Goal: Find specific page/section: Find specific page/section

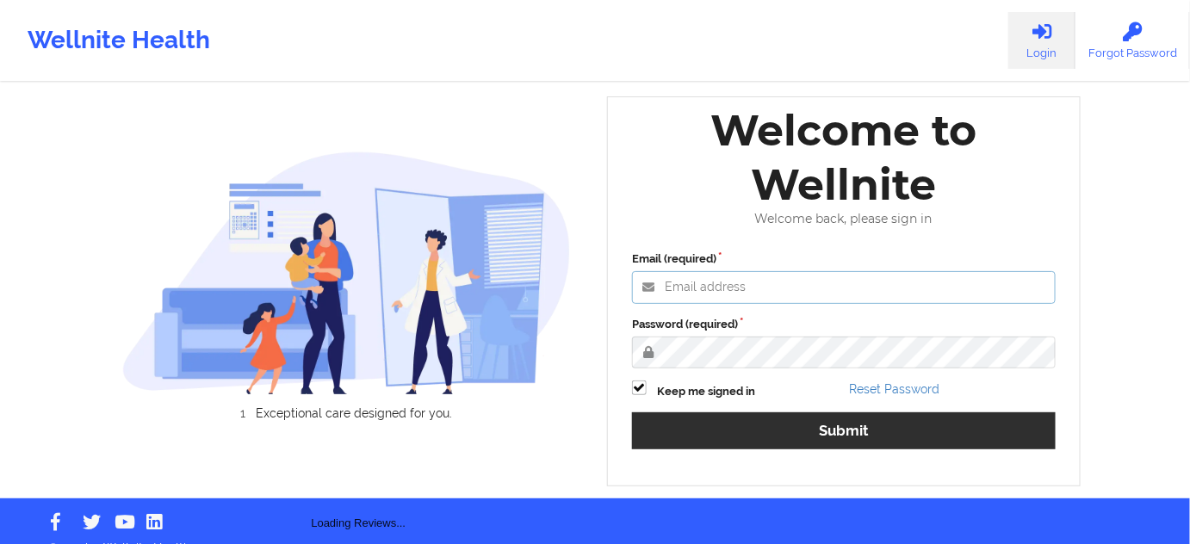
type input "[PERSON_NAME][EMAIL_ADDRESS][PERSON_NAME][DOMAIN_NAME]"
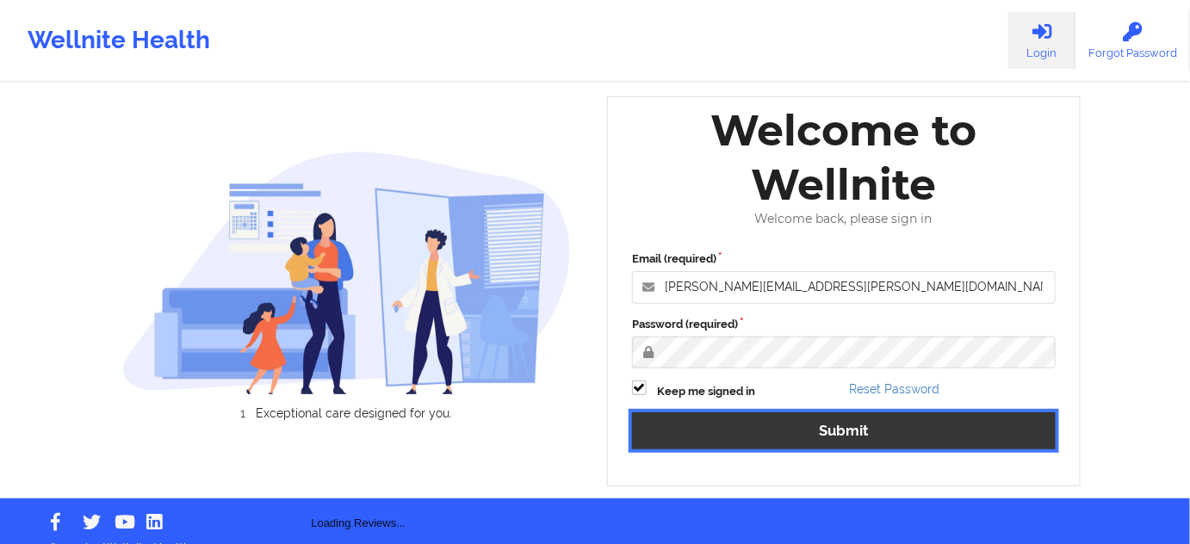
click at [763, 415] on button "Submit" at bounding box center [844, 431] width 424 height 37
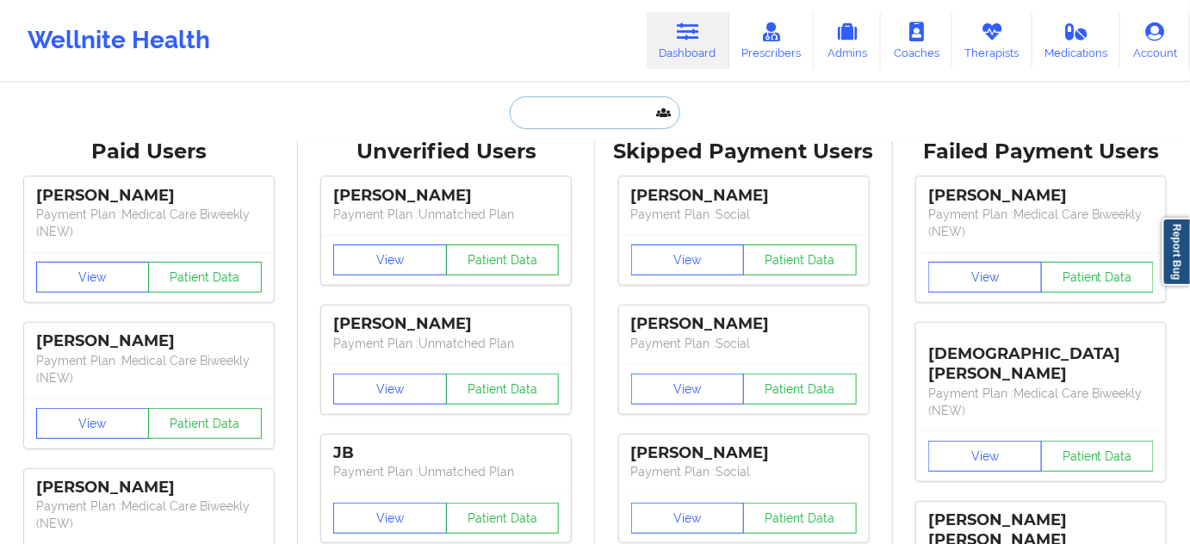
click at [605, 102] on input "text" at bounding box center [595, 112] width 171 height 33
paste input "[PERSON_NAME]"
type input "[PERSON_NAME]"
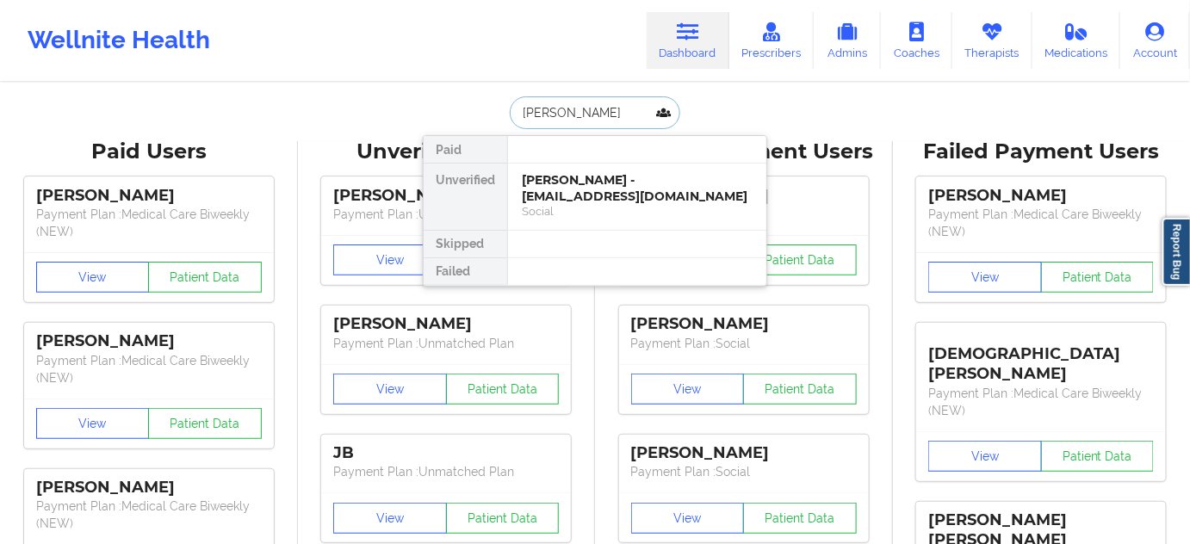
click at [587, 184] on div "[PERSON_NAME] - [EMAIL_ADDRESS][DOMAIN_NAME]" at bounding box center [637, 188] width 231 height 32
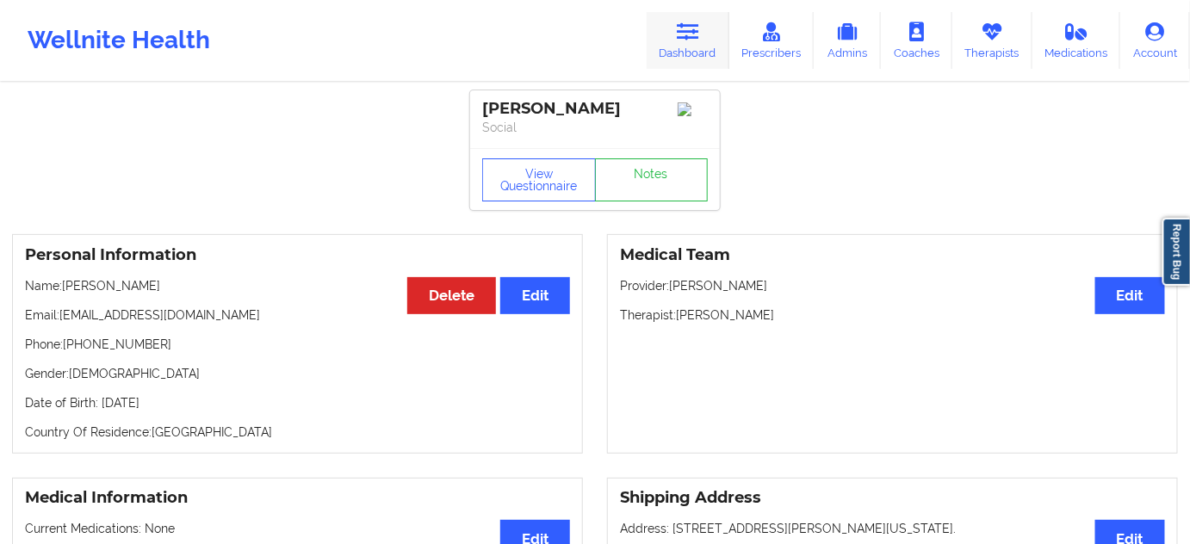
click at [690, 38] on icon at bounding box center [688, 31] width 22 height 19
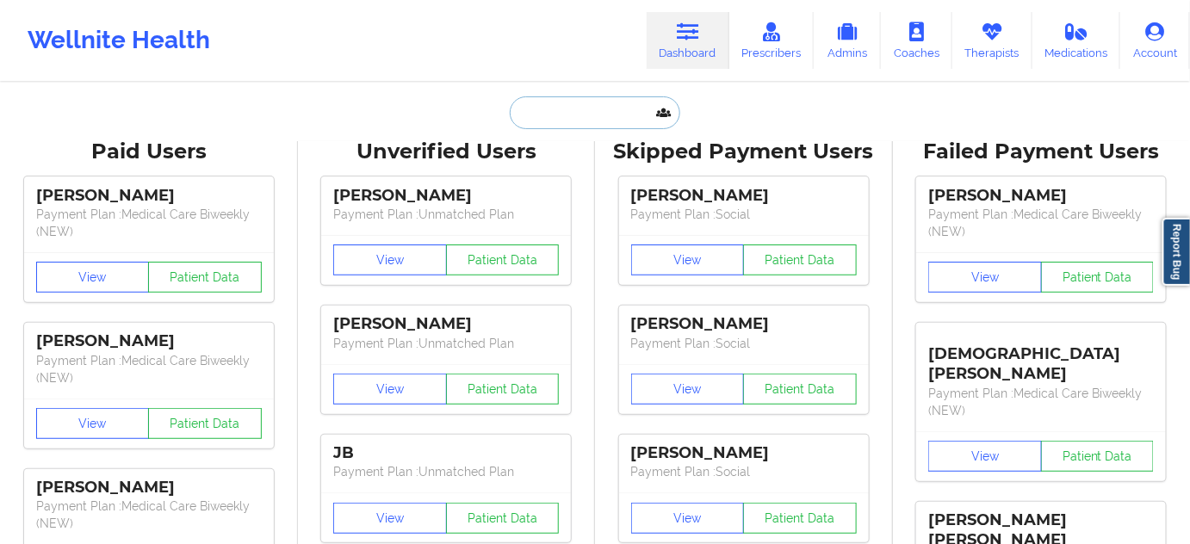
click at [597, 98] on input "text" at bounding box center [595, 112] width 171 height 33
paste input "[EMAIL_ADDRESS][DOMAIN_NAME]"
type input "[EMAIL_ADDRESS][DOMAIN_NAME]"
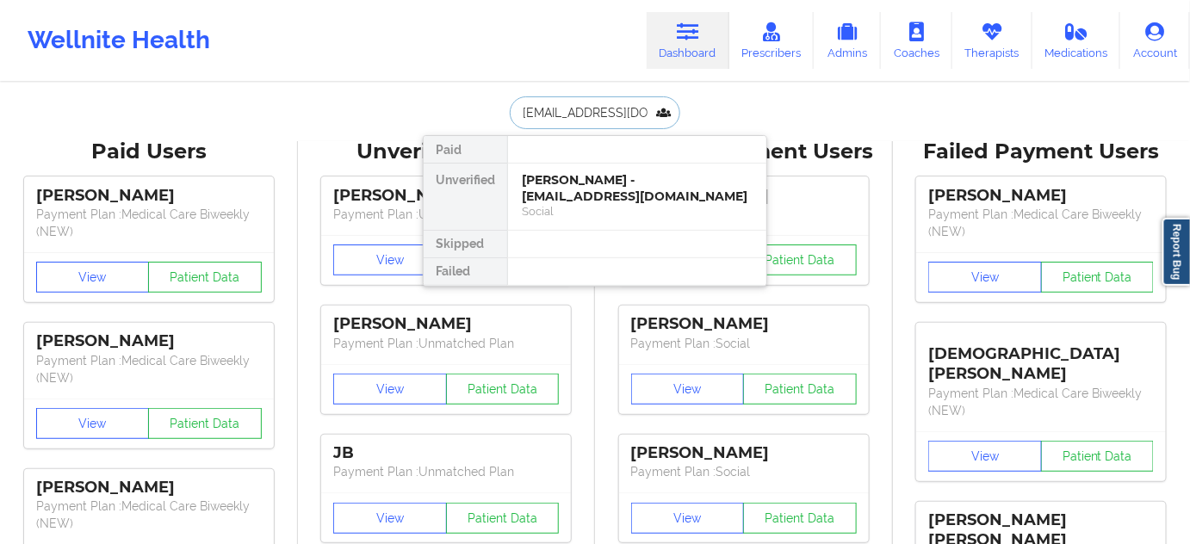
click at [575, 185] on div "[PERSON_NAME] - [EMAIL_ADDRESS][DOMAIN_NAME]" at bounding box center [637, 188] width 231 height 32
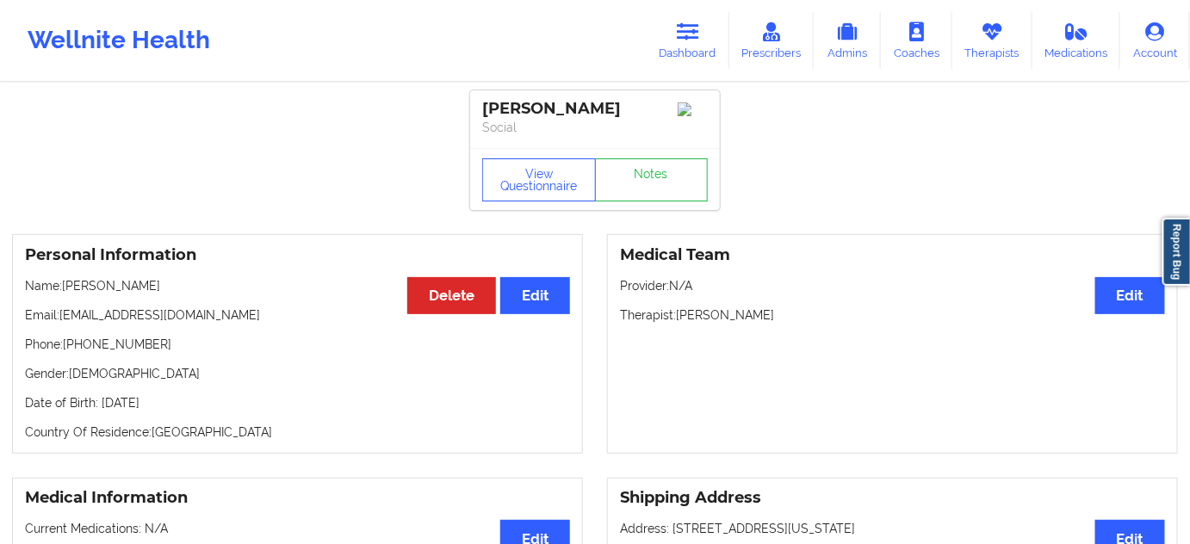
drag, startPoint x: 598, startPoint y: 102, endPoint x: 481, endPoint y: 105, distance: 116.3
click at [481, 105] on div "[PERSON_NAME] Social" at bounding box center [595, 119] width 250 height 58
copy div "[PERSON_NAME]"
drag, startPoint x: 679, startPoint y: 325, endPoint x: 797, endPoint y: 321, distance: 118.9
click at [797, 321] on p "Therapist: [PERSON_NAME]" at bounding box center [892, 315] width 545 height 17
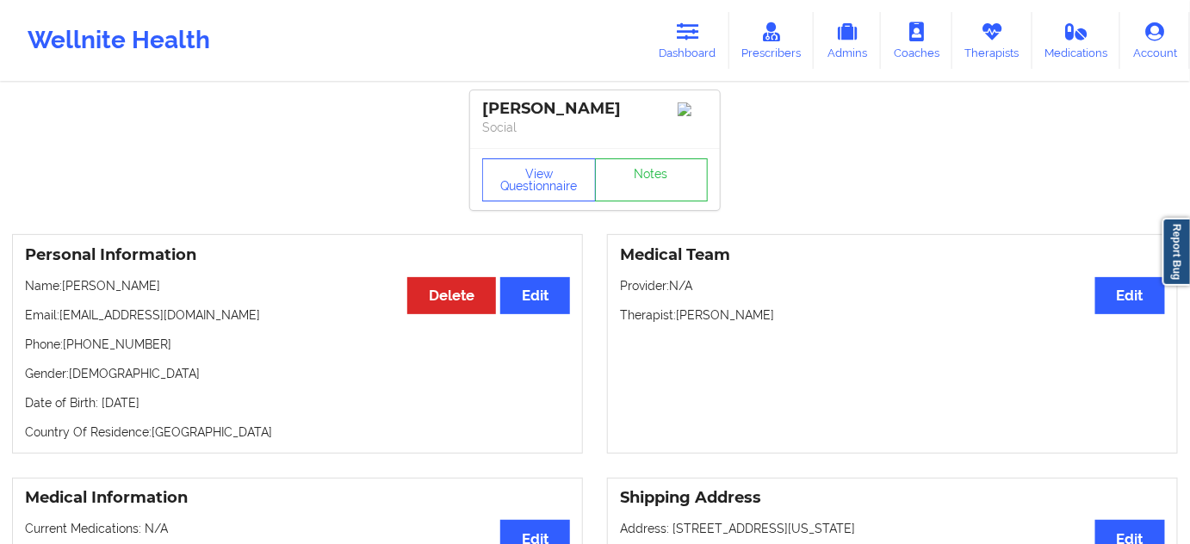
copy p "[PERSON_NAME]"
click at [656, 171] on link "Notes" at bounding box center [652, 179] width 114 height 43
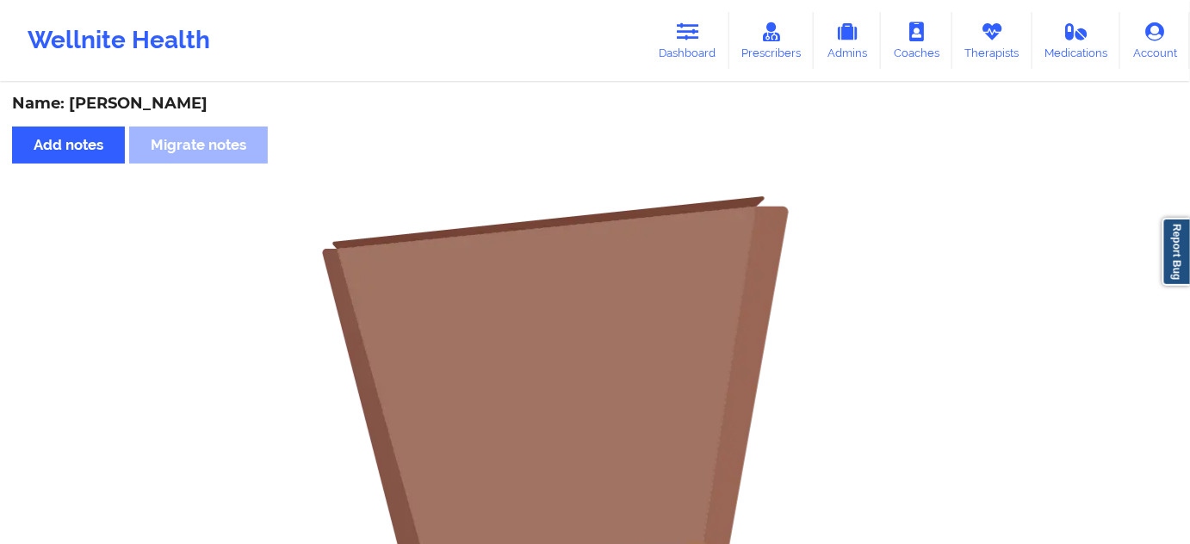
click at [686, 32] on icon at bounding box center [688, 31] width 22 height 19
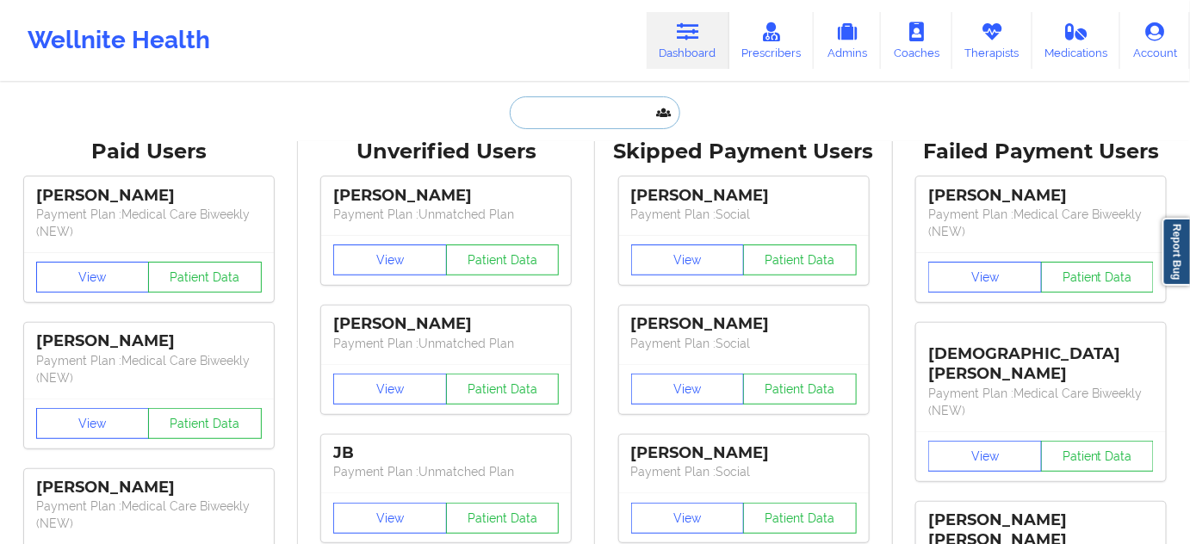
click at [557, 105] on input "text" at bounding box center [595, 112] width 171 height 33
paste input "[EMAIL_ADDRESS][DOMAIN_NAME]"
type input "[EMAIL_ADDRESS][DOMAIN_NAME]"
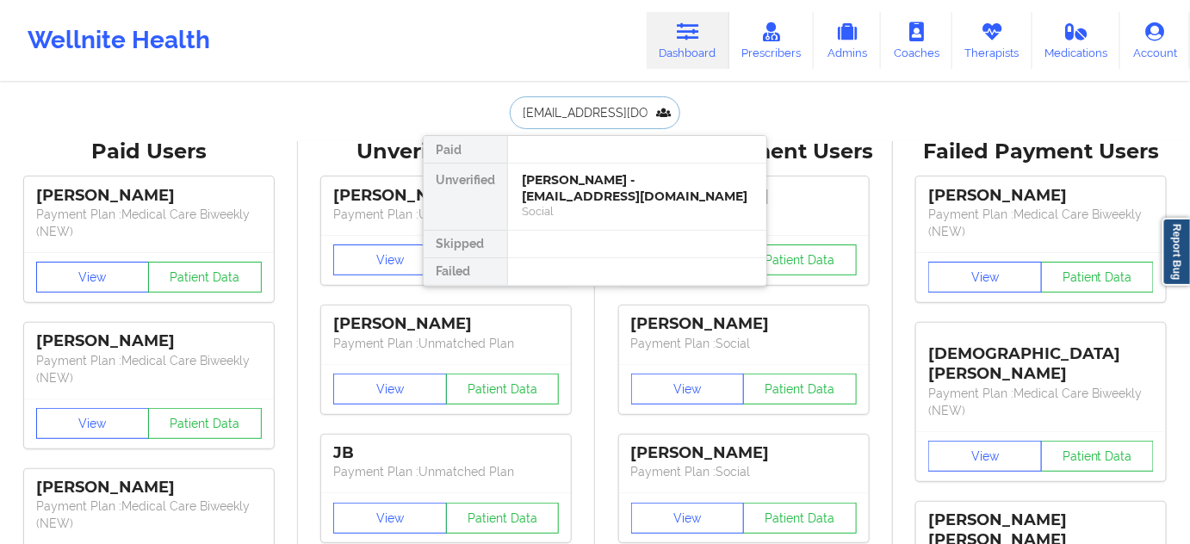
scroll to position [0, 1]
click at [564, 184] on div "[PERSON_NAME] Quick - [EMAIL_ADDRESS][DOMAIN_NAME]" at bounding box center [637, 188] width 231 height 32
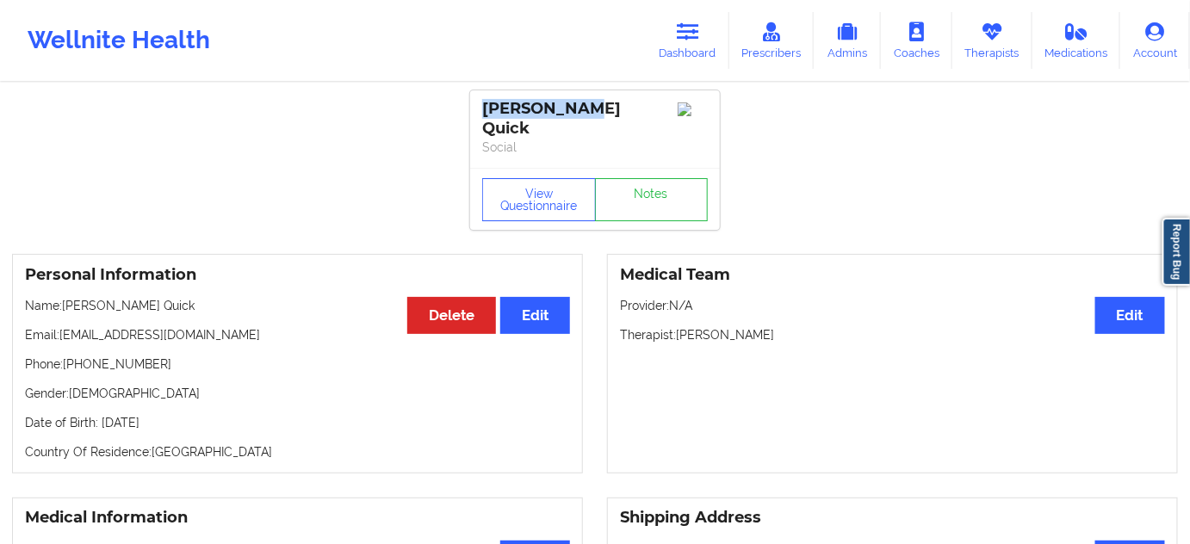
drag, startPoint x: 584, startPoint y: 110, endPoint x: 482, endPoint y: 109, distance: 101.6
click at [482, 109] on div "[PERSON_NAME] Quick" at bounding box center [595, 119] width 226 height 40
copy div "[PERSON_NAME] Quick"
drag, startPoint x: 680, startPoint y: 326, endPoint x: 777, endPoint y: 332, distance: 97.6
click at [777, 332] on div "Medical Team Edit Provider: N/A Therapist: [PERSON_NAME]" at bounding box center [892, 364] width 571 height 220
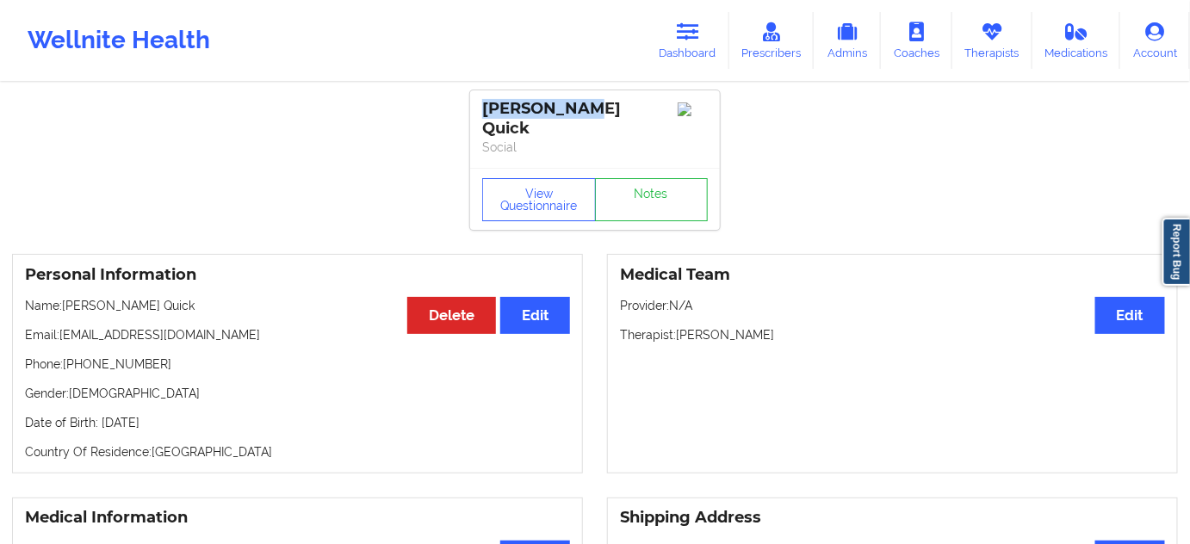
copy p "[PERSON_NAME]"
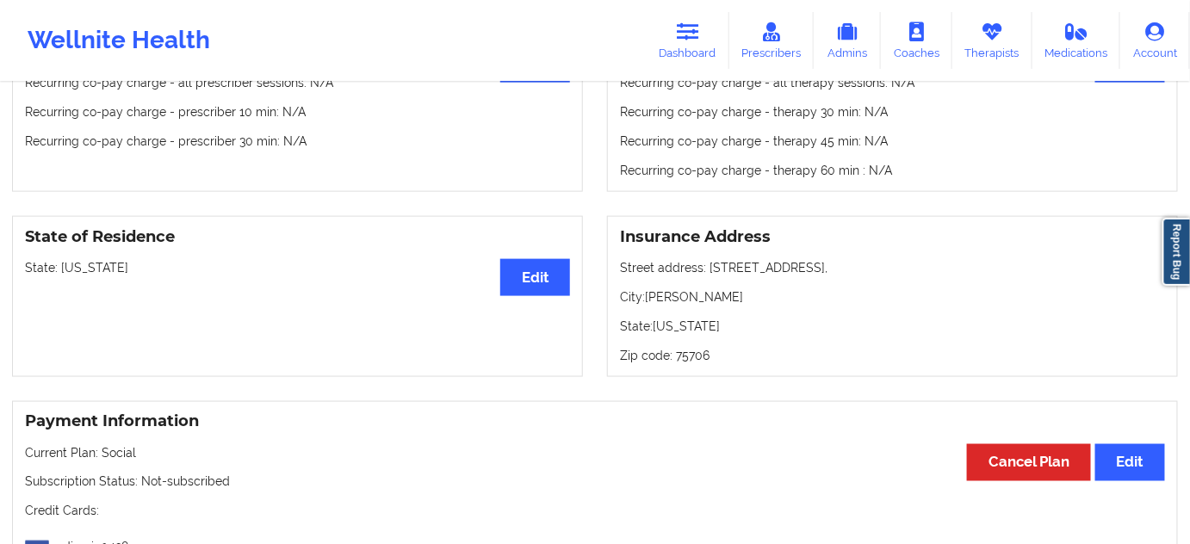
scroll to position [626, 0]
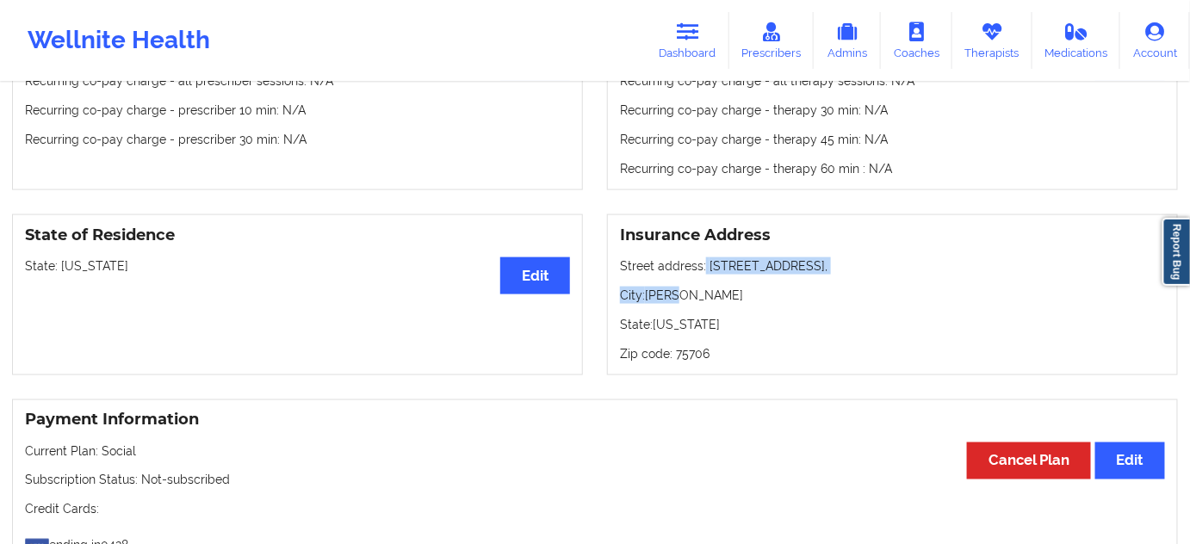
drag, startPoint x: 703, startPoint y: 249, endPoint x: 849, endPoint y: 263, distance: 147.1
click at [849, 263] on div "Insurance Address Street address: [STREET_ADDRESS][US_STATE] Zip code: 75706" at bounding box center [892, 294] width 571 height 161
click at [841, 287] on p "City: [PERSON_NAME]" at bounding box center [892, 295] width 545 height 17
click at [705, 258] on p "Street address: [STREET_ADDRESS]," at bounding box center [892, 266] width 545 height 17
drag, startPoint x: 708, startPoint y: 250, endPoint x: 856, endPoint y: 256, distance: 148.3
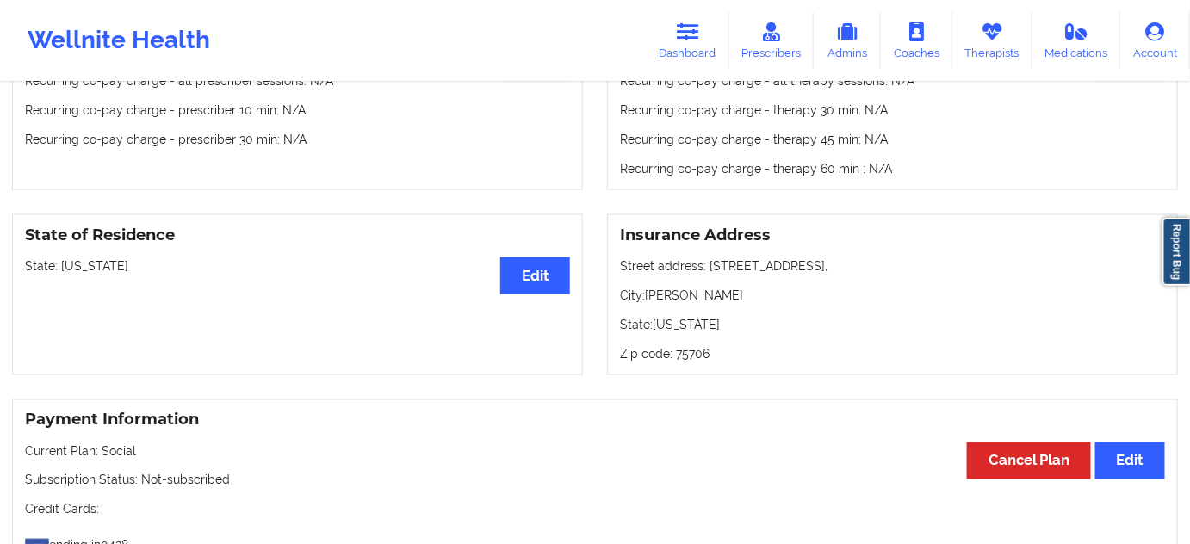
click at [856, 258] on p "Street address: [STREET_ADDRESS]," at bounding box center [892, 266] width 545 height 17
copy p "[STREET_ADDRESS],"
click at [643, 287] on p "City: [PERSON_NAME]" at bounding box center [892, 295] width 545 height 17
drag, startPoint x: 647, startPoint y: 277, endPoint x: 674, endPoint y: 275, distance: 27.7
click at [674, 287] on p "City: [PERSON_NAME]" at bounding box center [892, 295] width 545 height 17
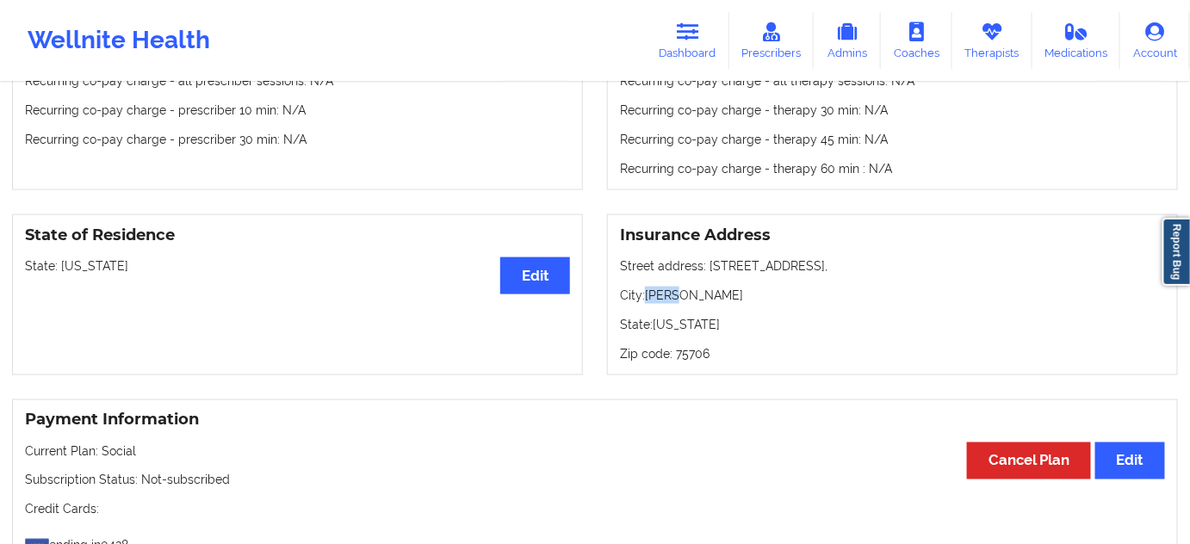
copy p "[PERSON_NAME]"
click at [694, 345] on p "Zip code: 75706" at bounding box center [892, 353] width 545 height 17
copy p "75706"
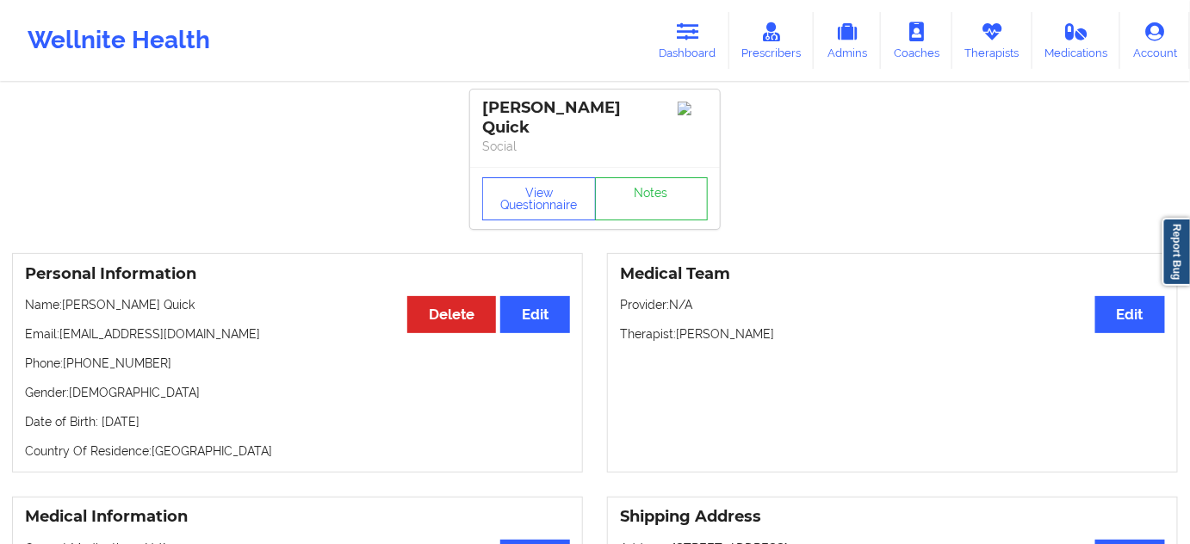
scroll to position [0, 0]
click at [665, 178] on link "Notes" at bounding box center [652, 199] width 114 height 43
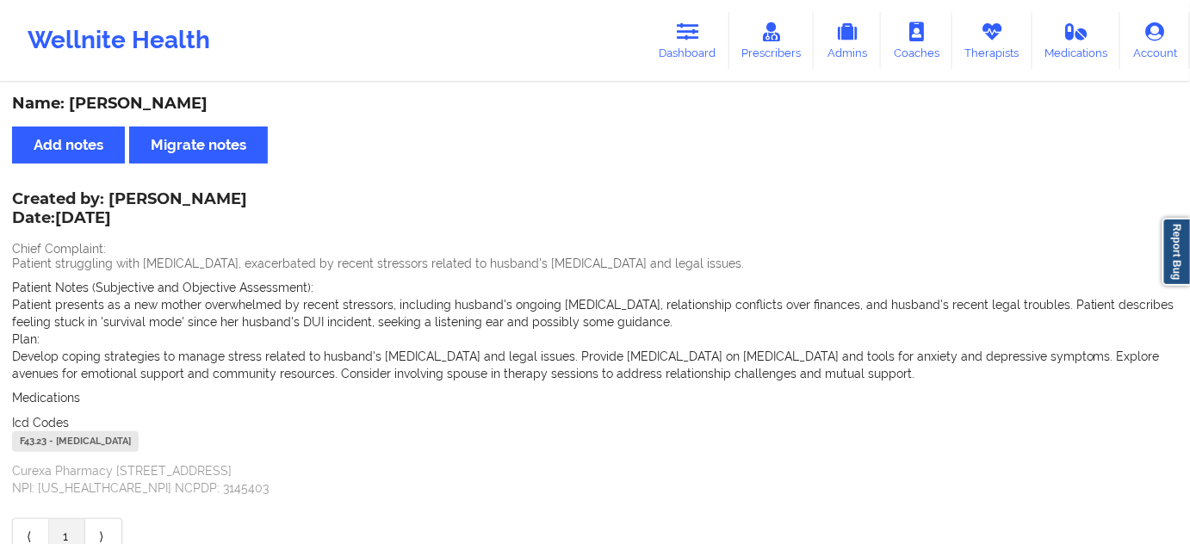
click at [41, 436] on div "F43.23 - [MEDICAL_DATA]" at bounding box center [75, 441] width 127 height 21
copy div "F43.23"
drag, startPoint x: 680, startPoint y: 41, endPoint x: 671, endPoint y: 78, distance: 38.2
click at [680, 41] on link "Dashboard" at bounding box center [688, 40] width 83 height 57
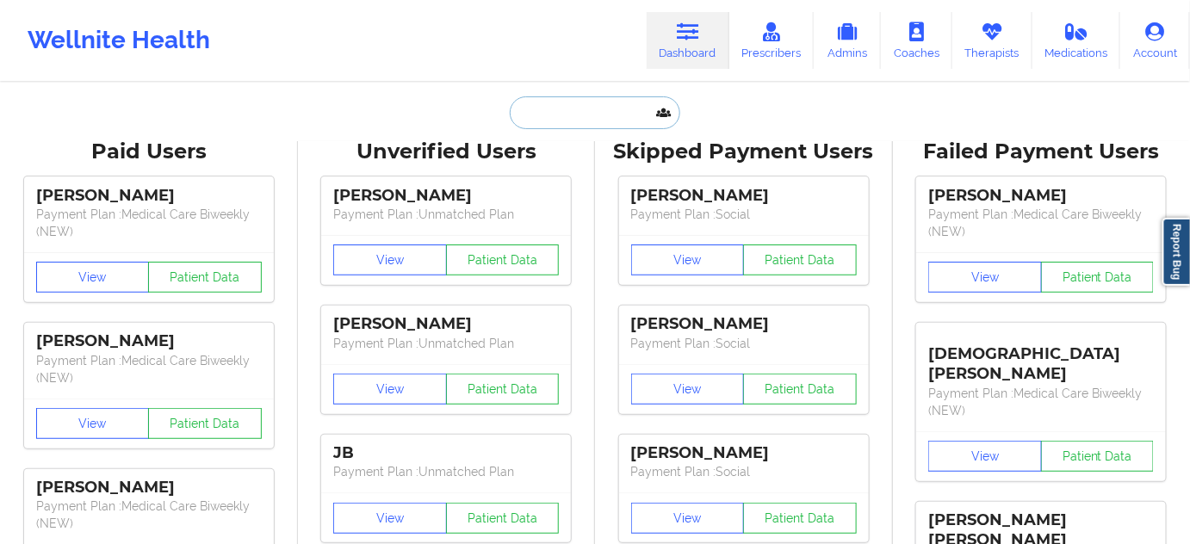
click at [637, 113] on input "text" at bounding box center [595, 112] width 171 height 33
paste input "[EMAIL_ADDRESS][DOMAIN_NAME]"
type input "[EMAIL_ADDRESS][DOMAIN_NAME]"
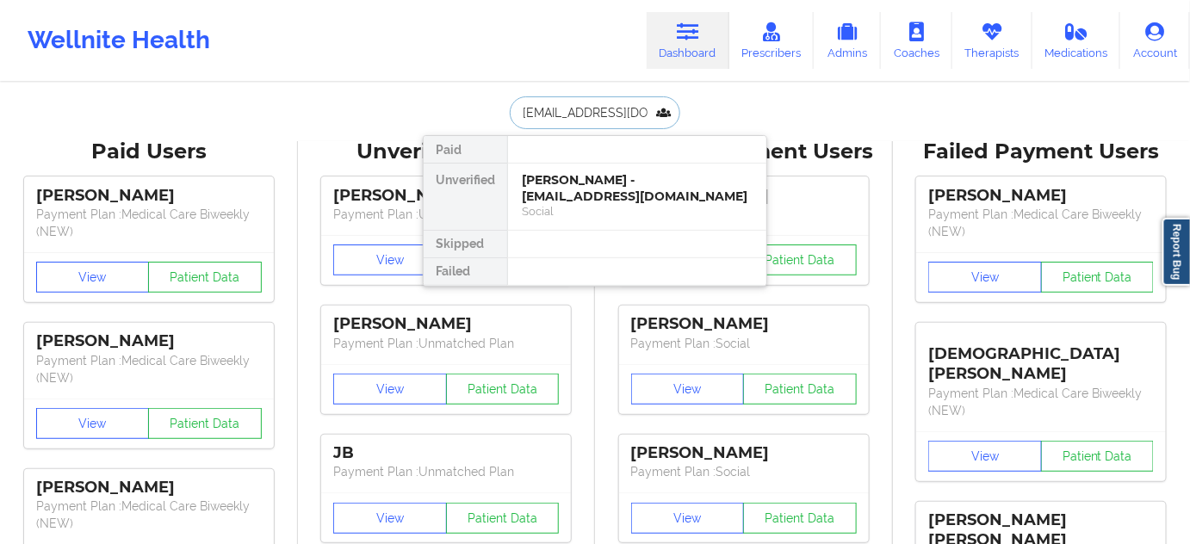
click at [590, 183] on div "[PERSON_NAME] - [EMAIL_ADDRESS][DOMAIN_NAME]" at bounding box center [637, 188] width 231 height 32
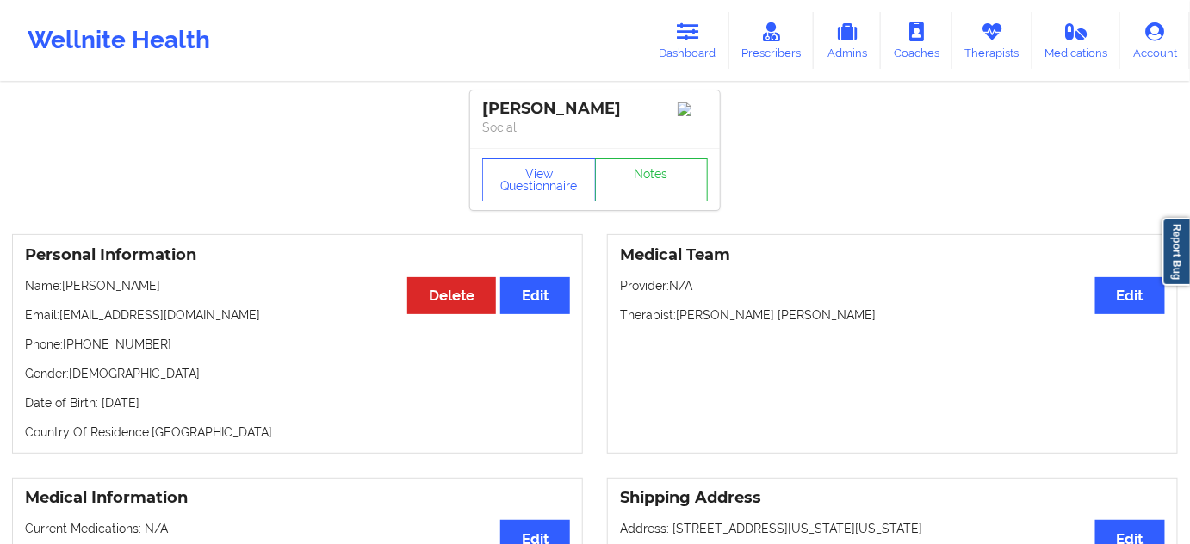
drag, startPoint x: 677, startPoint y: 320, endPoint x: 851, endPoint y: 327, distance: 174.1
click at [851, 324] on p "Therapist: [PERSON_NAME] [PERSON_NAME]" at bounding box center [892, 315] width 545 height 17
copy p "[PERSON_NAME] [PERSON_NAME]"
drag, startPoint x: 479, startPoint y: 97, endPoint x: 613, endPoint y: 114, distance: 135.3
click at [613, 114] on div "[PERSON_NAME] Social" at bounding box center [595, 119] width 250 height 58
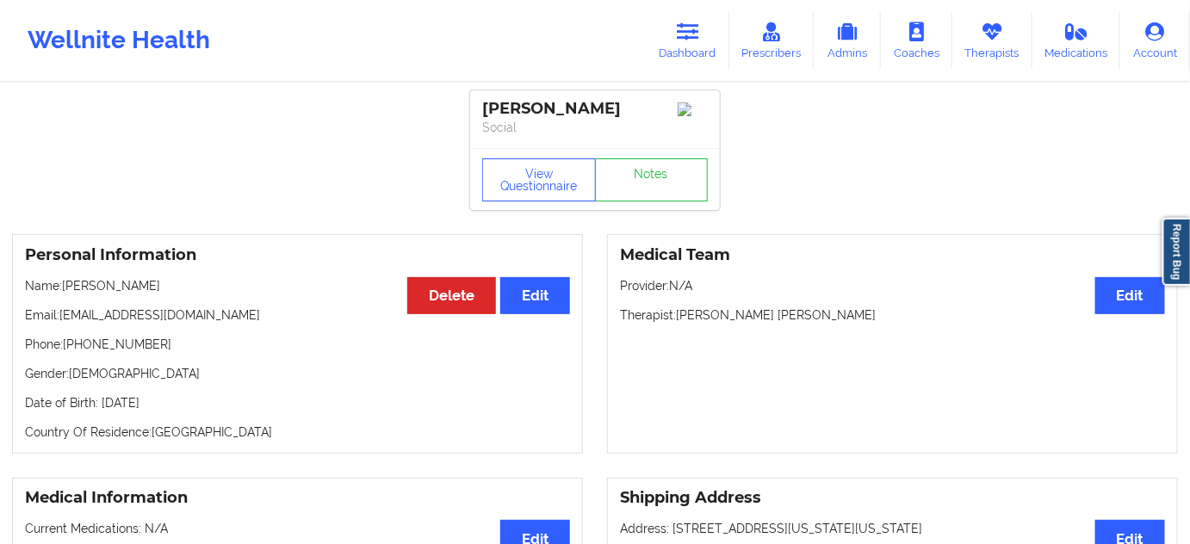
copy div "[PERSON_NAME]"
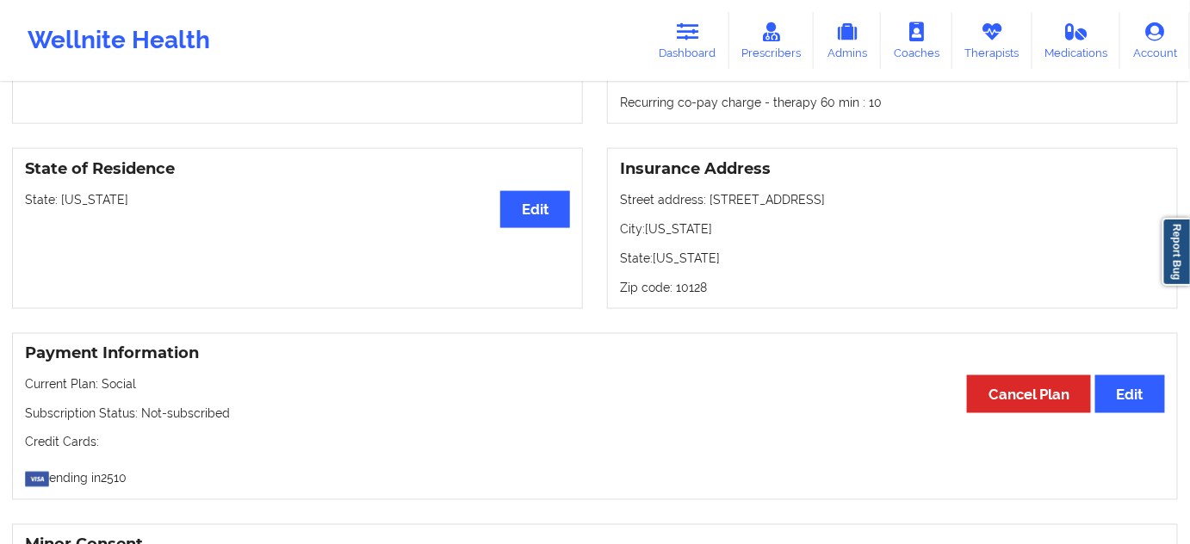
scroll to position [678, 0]
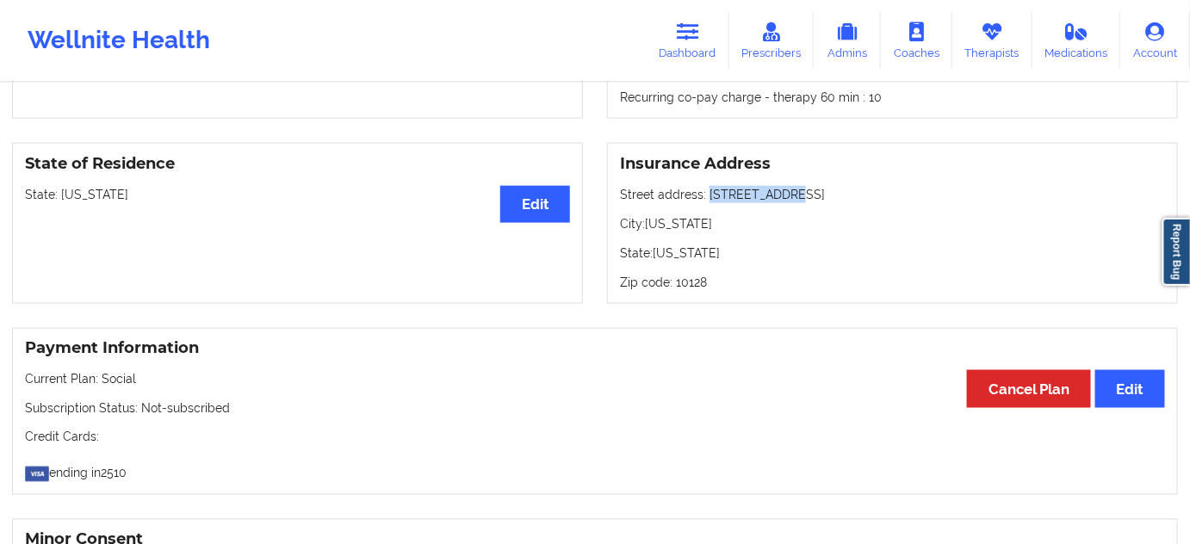
drag, startPoint x: 705, startPoint y: 202, endPoint x: 807, endPoint y: 195, distance: 101.9
click at [807, 195] on p "Street address: [STREET_ADDRESS]" at bounding box center [892, 194] width 545 height 17
drag, startPoint x: 649, startPoint y: 229, endPoint x: 734, endPoint y: 223, distance: 84.6
click at [734, 223] on p "City: [US_STATE]" at bounding box center [892, 223] width 545 height 17
click at [692, 287] on p "Zip code: 10128" at bounding box center [892, 282] width 545 height 17
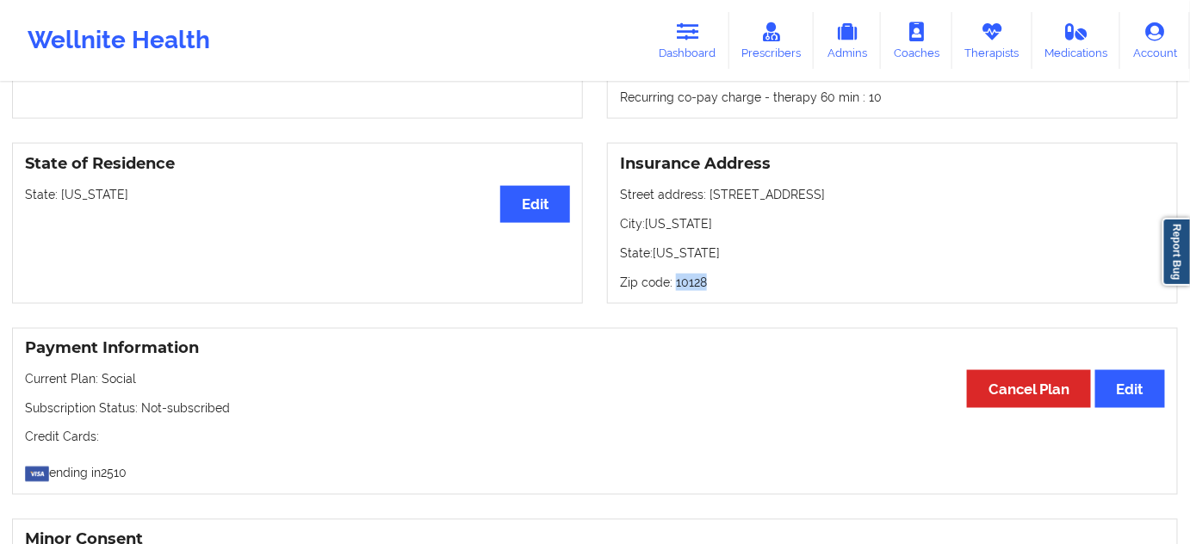
click at [692, 286] on p "Zip code: 10128" at bounding box center [892, 282] width 545 height 17
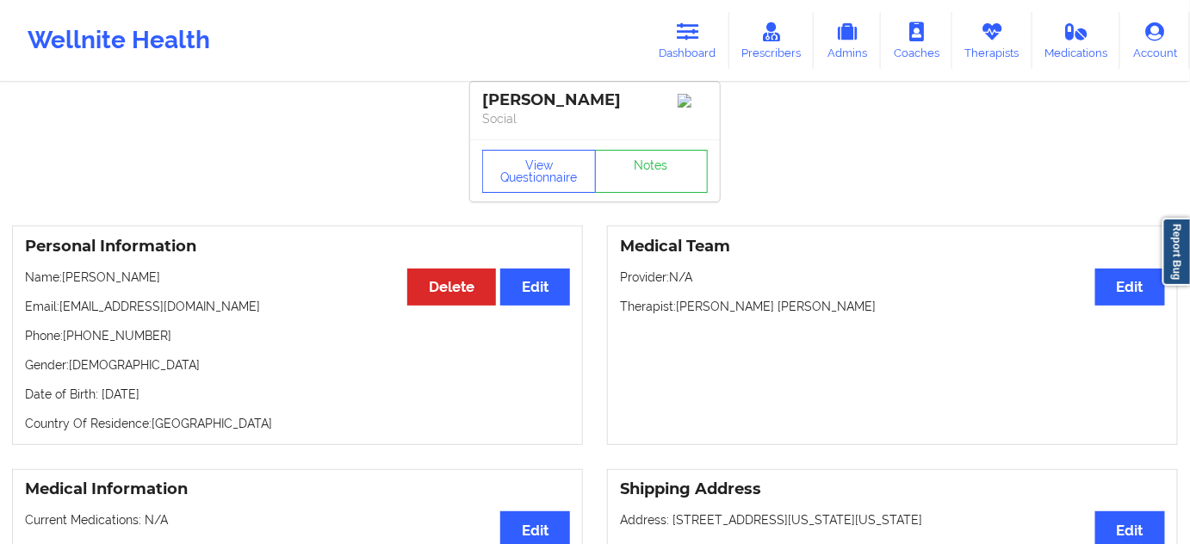
scroll to position [0, 0]
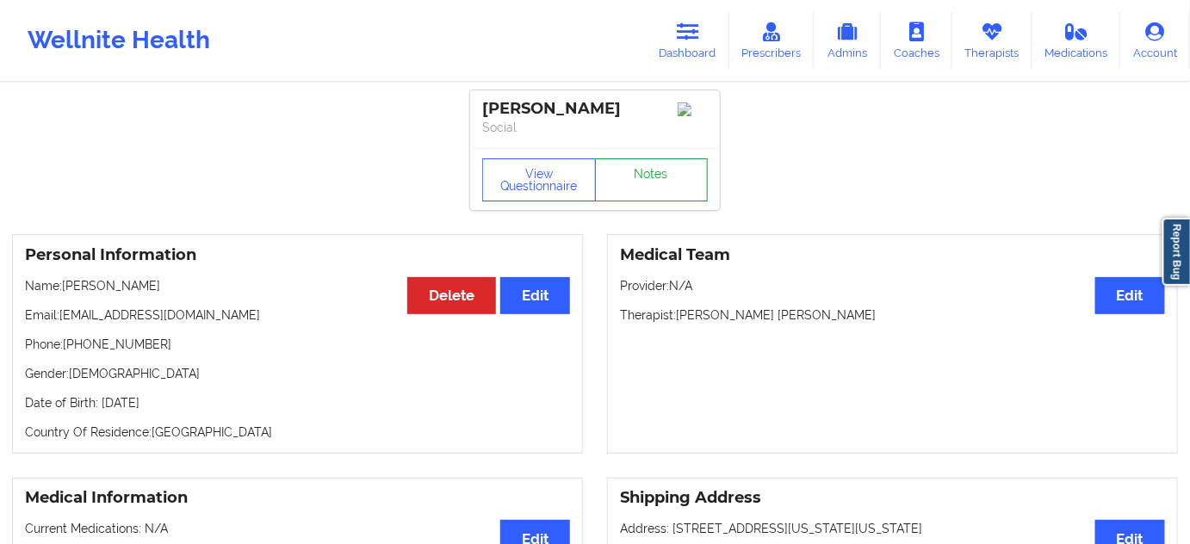
click at [642, 196] on link "Notes" at bounding box center [652, 179] width 114 height 43
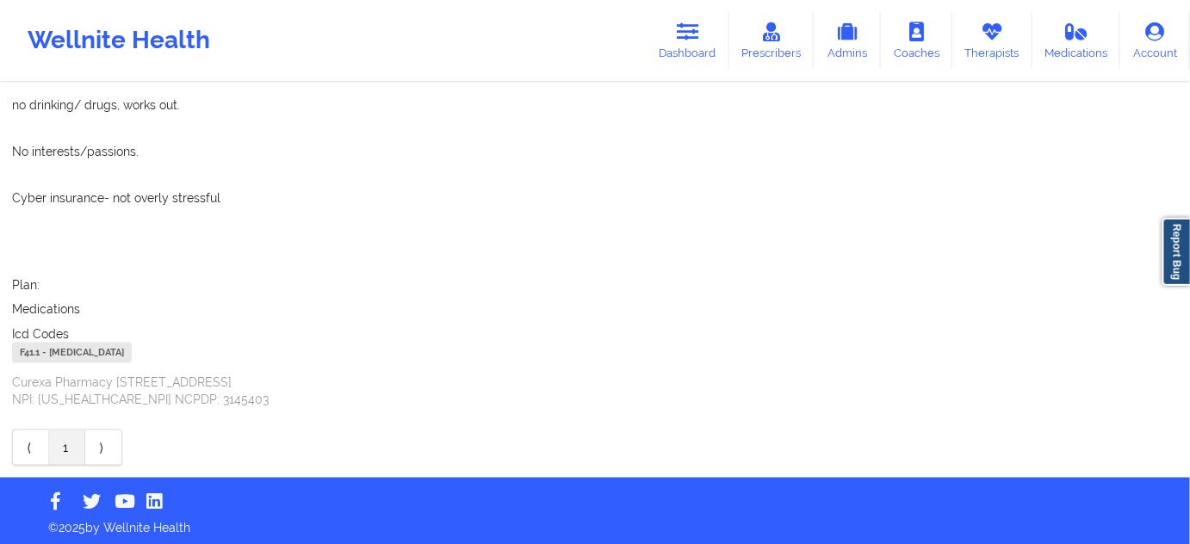
scroll to position [552, 0]
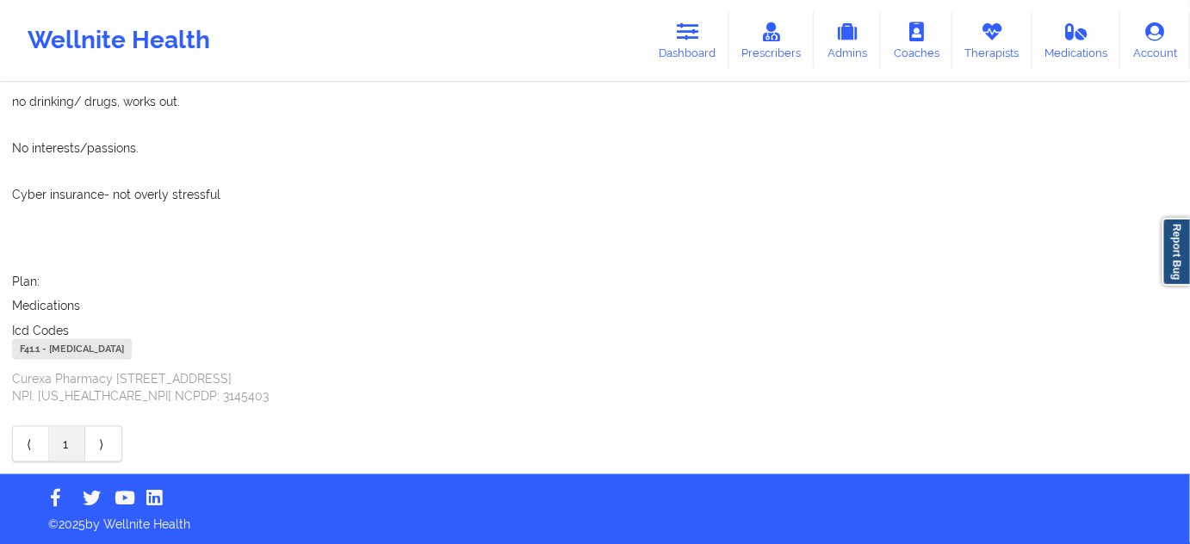
click at [32, 350] on div "F41.1 - [MEDICAL_DATA]" at bounding box center [72, 349] width 120 height 21
click at [678, 44] on link "Dashboard" at bounding box center [688, 40] width 83 height 57
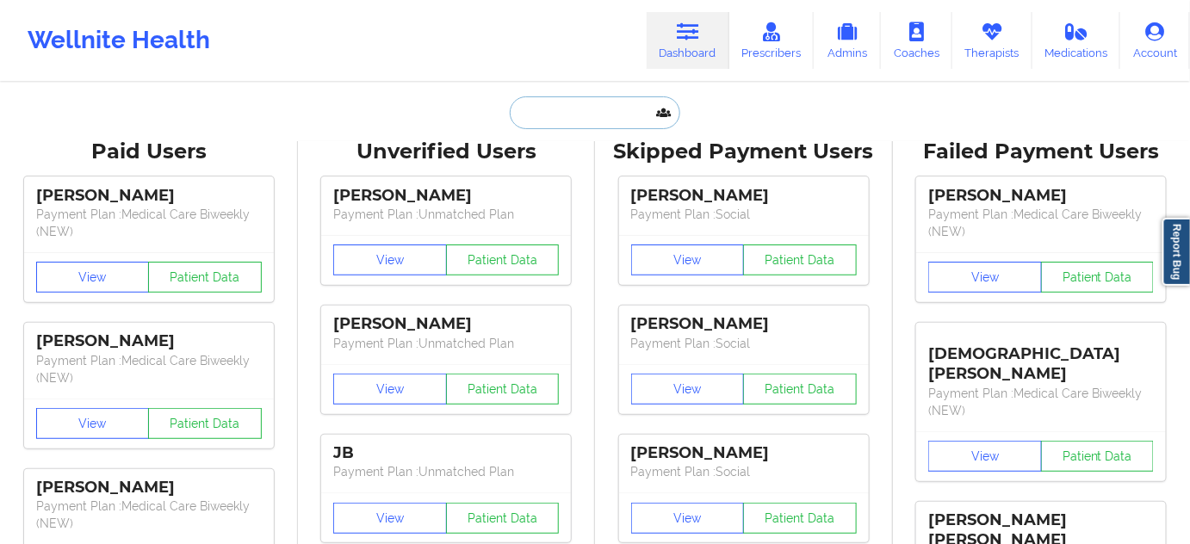
click at [579, 112] on input "text" at bounding box center [595, 112] width 171 height 33
paste input "[EMAIL_ADDRESS][DOMAIN_NAME]"
type input "[EMAIL_ADDRESS][DOMAIN_NAME]"
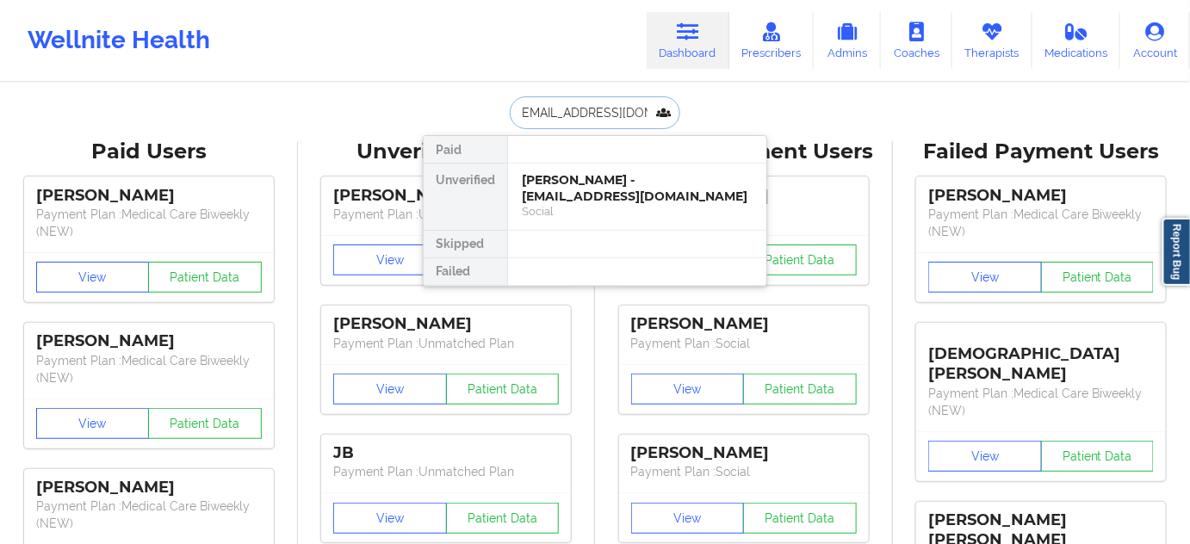
click at [595, 195] on div "[PERSON_NAME] - [EMAIL_ADDRESS][DOMAIN_NAME]" at bounding box center [637, 188] width 231 height 32
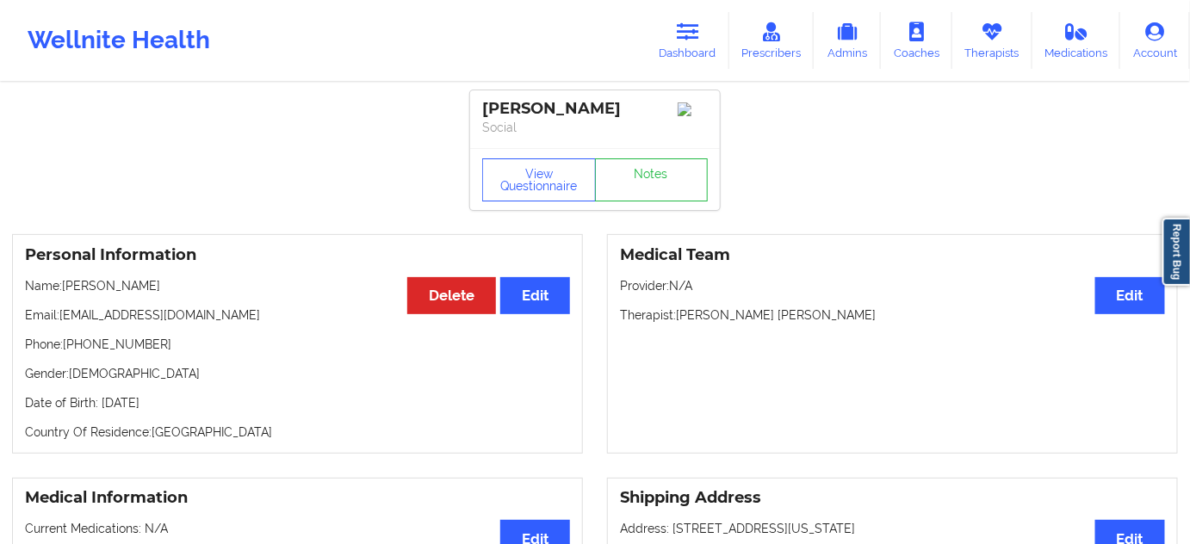
drag, startPoint x: 480, startPoint y: 111, endPoint x: 657, endPoint y: 102, distance: 177.7
click at [657, 102] on div "[PERSON_NAME] Social" at bounding box center [595, 119] width 250 height 58
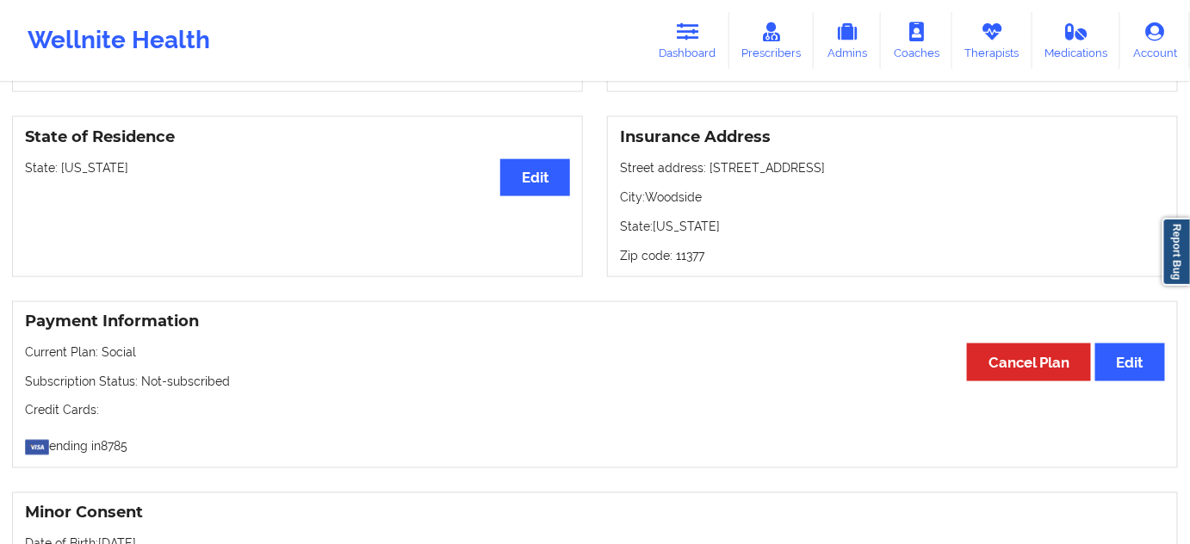
scroll to position [730, 0]
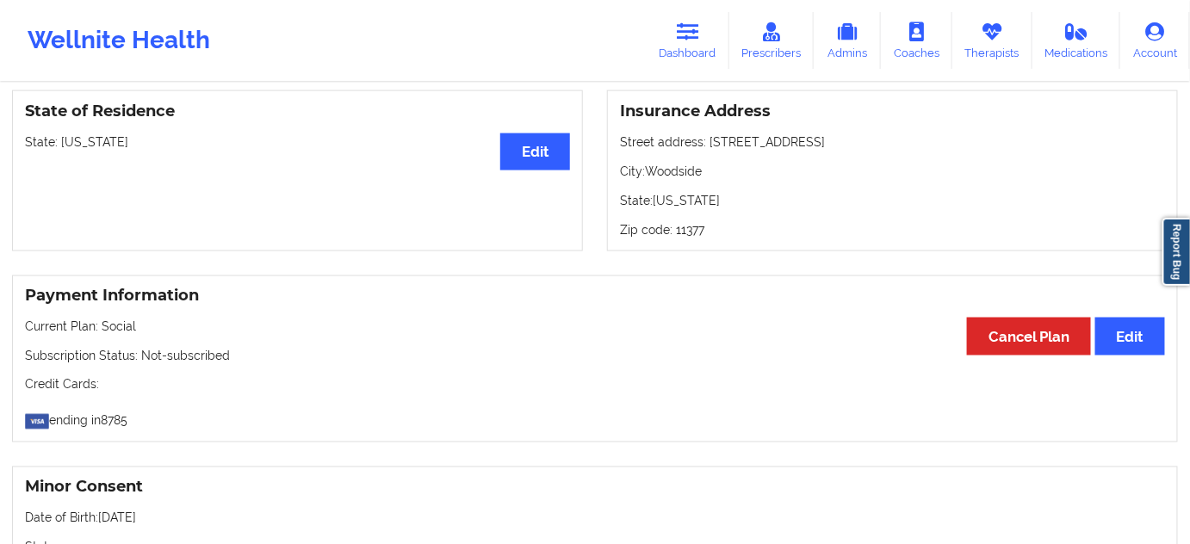
drag, startPoint x: 702, startPoint y: 146, endPoint x: 841, endPoint y: 153, distance: 138.8
click at [841, 153] on div "Insurance Address Street address: [STREET_ADDRESS][US_STATE]" at bounding box center [892, 170] width 571 height 161
drag, startPoint x: 644, startPoint y: 171, endPoint x: 710, endPoint y: 176, distance: 65.6
click at [710, 176] on p "City: [GEOGRAPHIC_DATA]" at bounding box center [892, 171] width 545 height 17
click at [693, 226] on p "Zip code: 11377" at bounding box center [892, 229] width 545 height 17
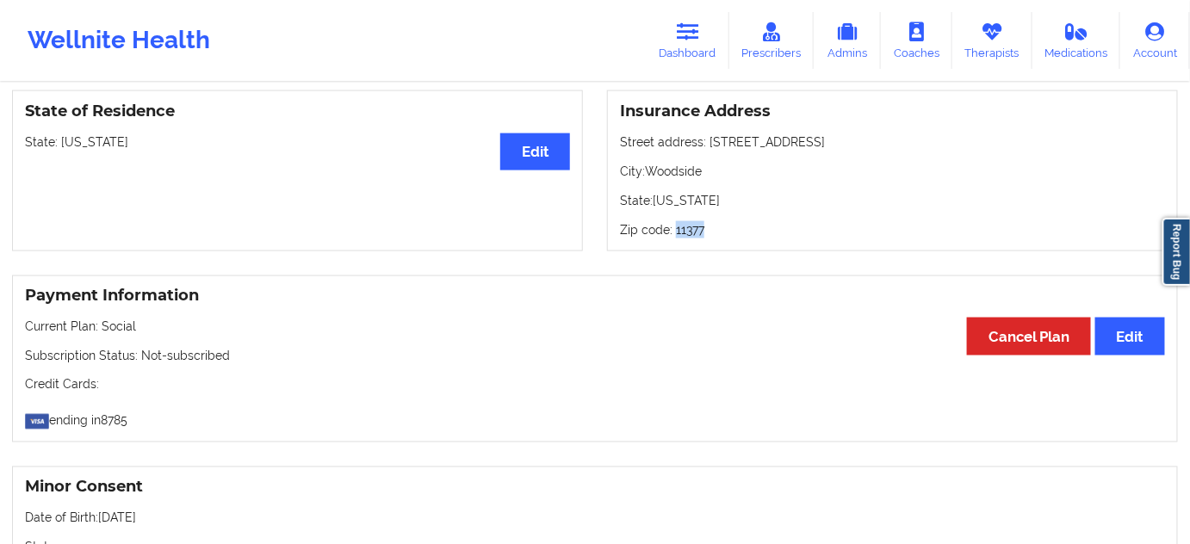
click at [693, 226] on p "Zip code: 11377" at bounding box center [892, 229] width 545 height 17
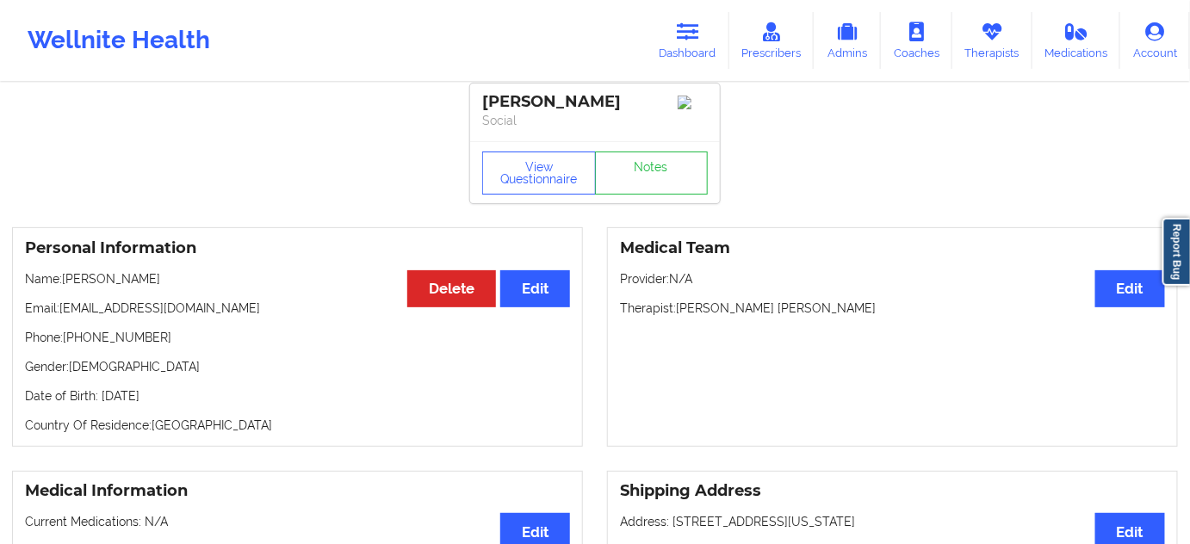
scroll to position [0, 0]
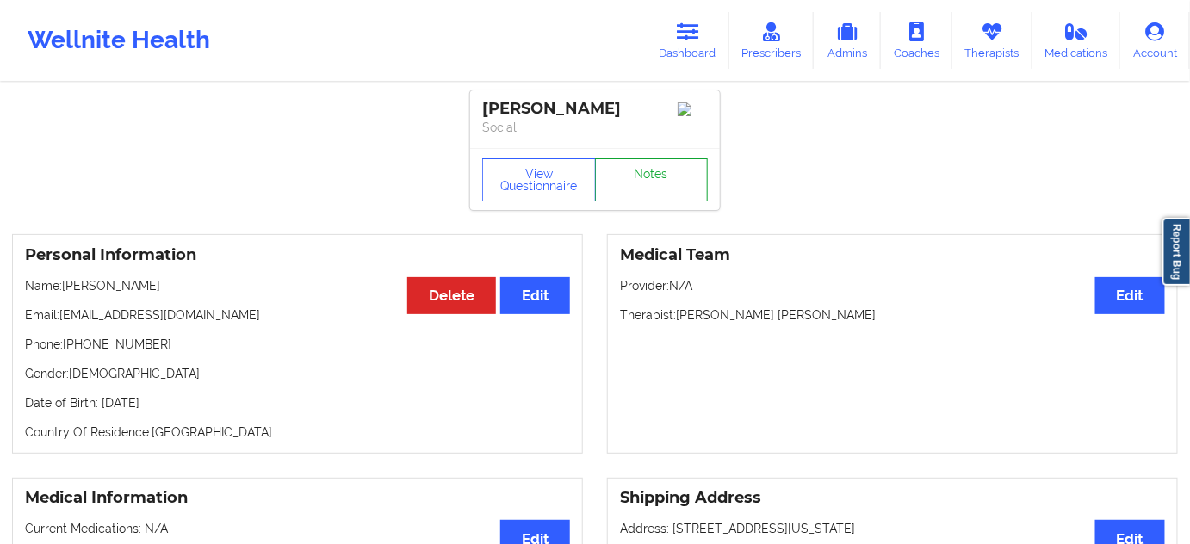
click at [629, 194] on link "Notes" at bounding box center [652, 179] width 114 height 43
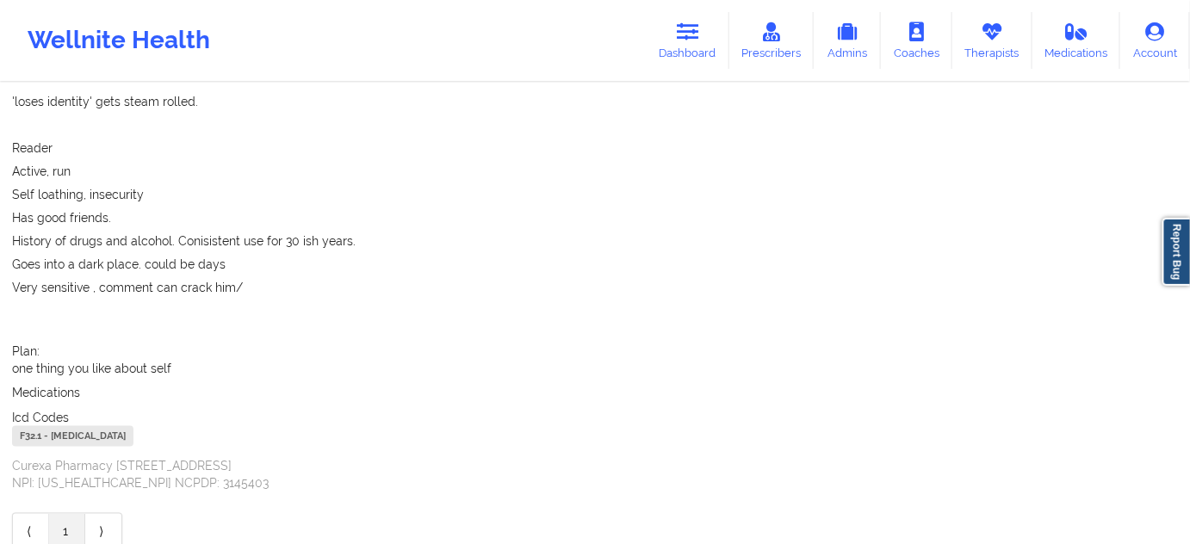
scroll to position [546, 0]
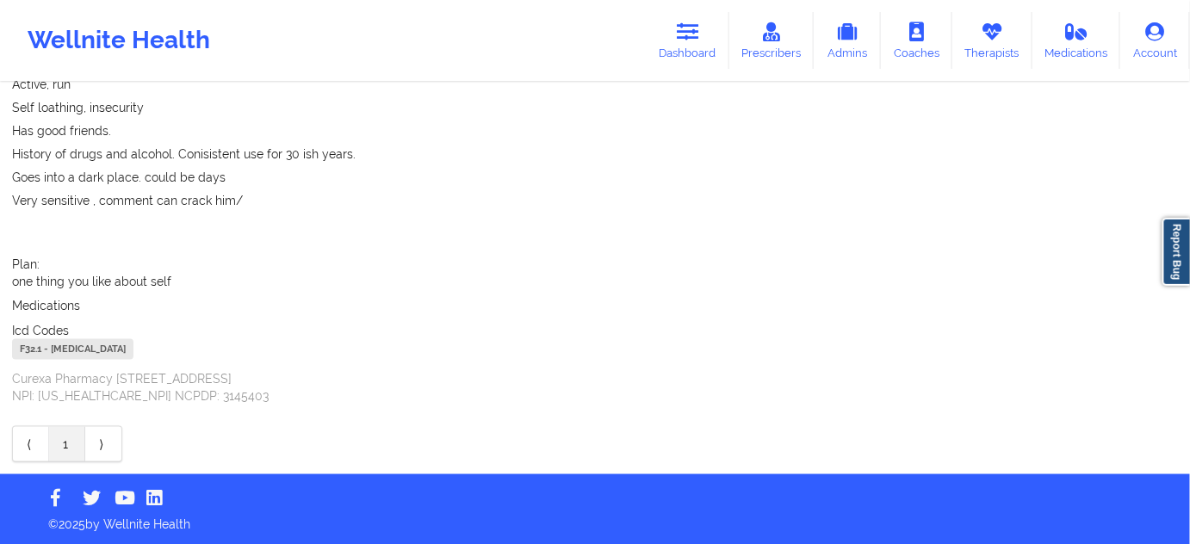
click at [25, 353] on div "F32.1 - [MEDICAL_DATA]" at bounding box center [72, 349] width 121 height 21
